Goal: Information Seeking & Learning: Learn about a topic

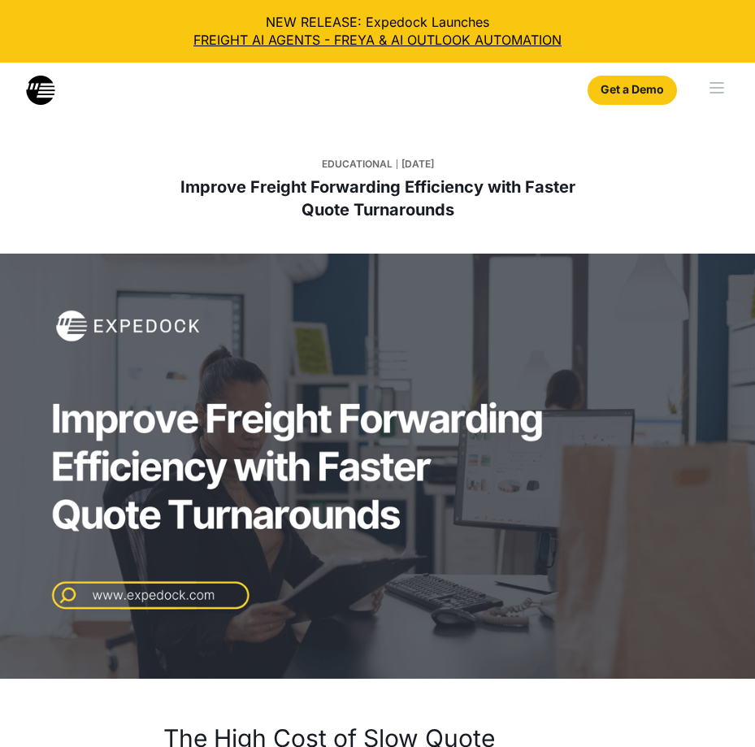
select select
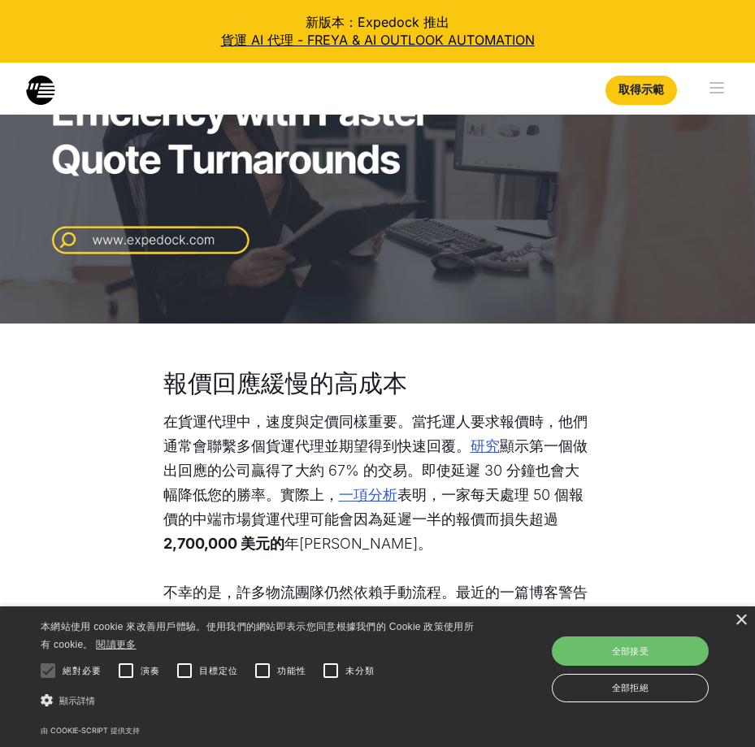
scroll to position [569, 0]
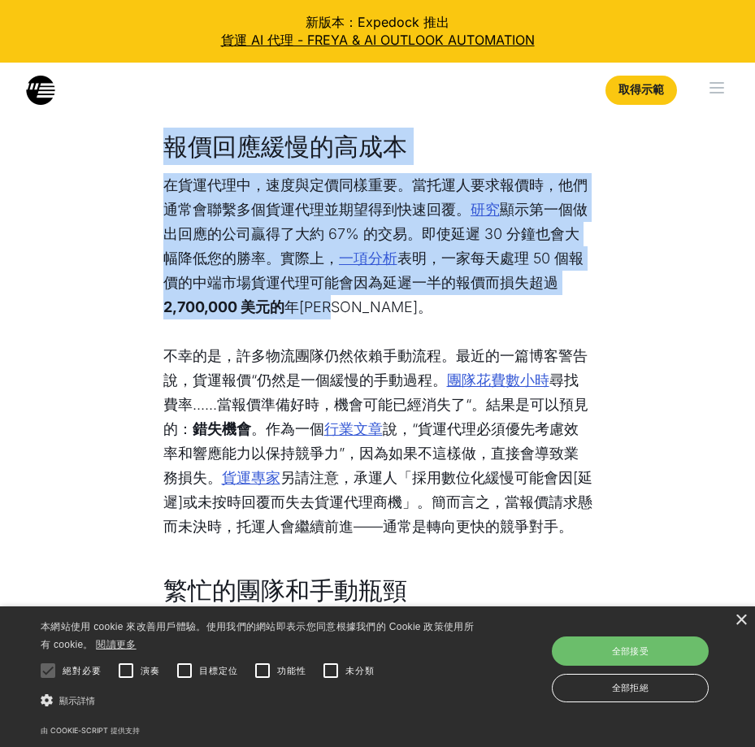
drag, startPoint x: 166, startPoint y: 142, endPoint x: 354, endPoint y: 315, distance: 254.9
